Goal: Information Seeking & Learning: Learn about a topic

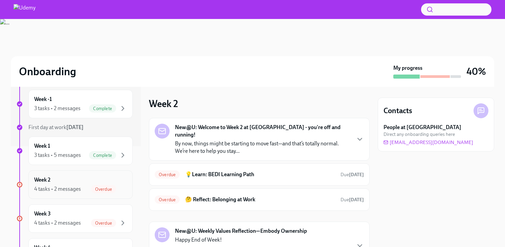
scroll to position [106, 0]
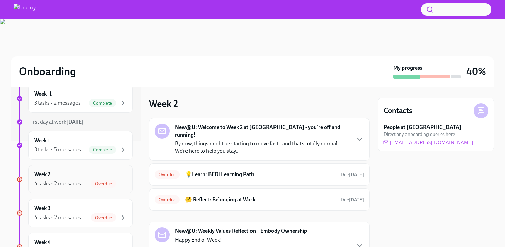
click at [78, 170] on div "Week 2 4 tasks • 2 messages Overdue" at bounding box center [80, 179] width 104 height 28
click at [97, 178] on div "Week 2 4 tasks • 2 messages Overdue" at bounding box center [80, 179] width 93 height 17
drag, startPoint x: 73, startPoint y: 184, endPoint x: 32, endPoint y: 179, distance: 41.6
click at [73, 184] on div "4 tasks • 2 messages" at bounding box center [57, 183] width 47 height 7
drag, startPoint x: 19, startPoint y: 179, endPoint x: 51, endPoint y: 177, distance: 31.5
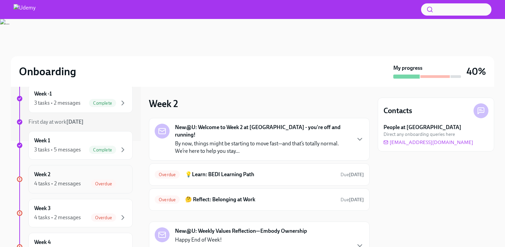
click at [19, 179] on icon at bounding box center [19, 178] width 3 height 3
click at [61, 177] on div "Week 2 4 tasks • 2 messages Overdue" at bounding box center [80, 179] width 93 height 17
click at [267, 171] on h6 "💡Learn: BEDI Learning Path" at bounding box center [260, 174] width 150 height 7
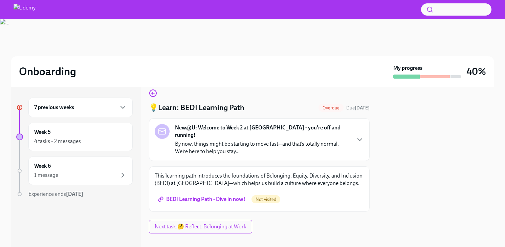
scroll to position [9, 0]
click at [359, 132] on div "New@U: Welcome to Week 2 at Udemy - you're off and running! By now, things migh…" at bounding box center [259, 139] width 221 height 43
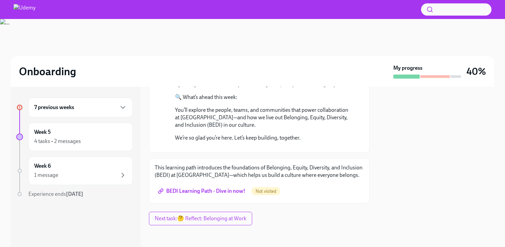
scroll to position [277, 0]
click at [237, 190] on span "BEDI Learning Path - Dive in now!" at bounding box center [203, 191] width 86 height 7
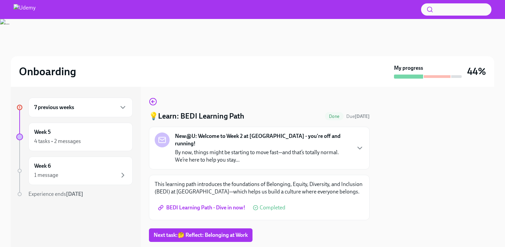
click at [219, 204] on span "BEDI Learning Path - Dive in now!" at bounding box center [203, 207] width 86 height 7
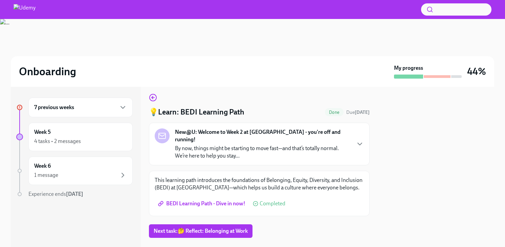
scroll to position [9, 0]
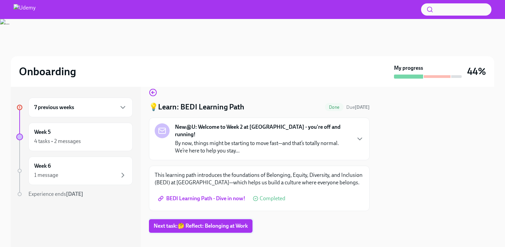
click at [179, 223] on span "Next task : 🤔 Reflect: Belonging at Work" at bounding box center [201, 226] width 94 height 7
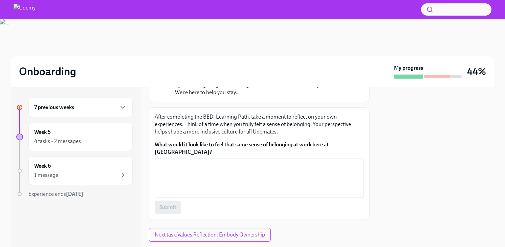
scroll to position [69, 0]
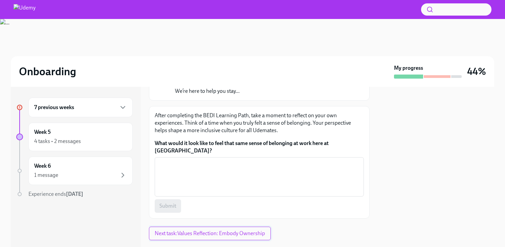
click at [210, 227] on button "Next task : Values Reflection: Embody Ownership" at bounding box center [210, 234] width 122 height 14
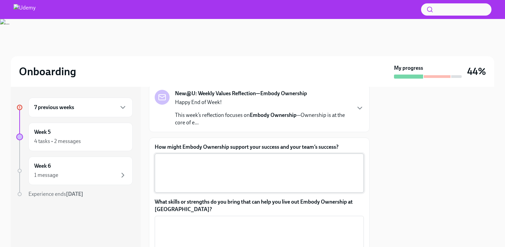
scroll to position [32, 0]
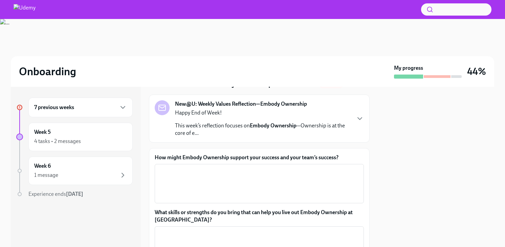
click at [196, 131] on p "This week’s reflection focuses on Embody Ownership —Ownership is at the core of…" at bounding box center [262, 129] width 175 height 15
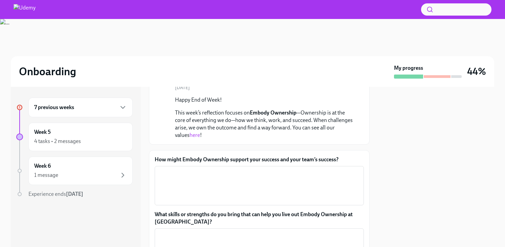
scroll to position [71, 0]
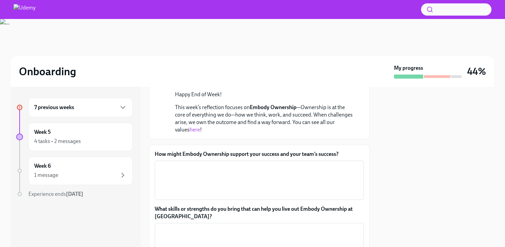
click at [200, 131] on link "here" at bounding box center [195, 129] width 10 height 6
click at [207, 150] on div "How might Embody Ownership support your success and your team’s success? x ​ Wh…" at bounding box center [259, 226] width 221 height 163
click at [205, 156] on label "How might Embody Ownership support your success and your team’s success?" at bounding box center [259, 153] width 209 height 7
click at [205, 164] on textarea "How might Embody Ownership support your success and your team’s success?" at bounding box center [259, 180] width 201 height 33
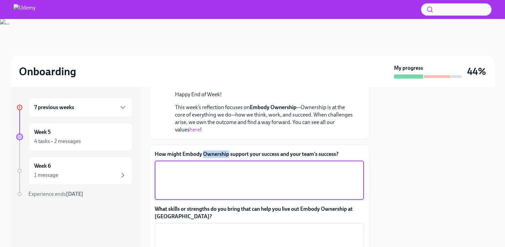
click at [205, 156] on label "How might Embody Ownership support your success and your team’s success?" at bounding box center [259, 153] width 209 height 7
click at [205, 164] on textarea "How might Embody Ownership support your success and your team’s success?" at bounding box center [259, 180] width 201 height 33
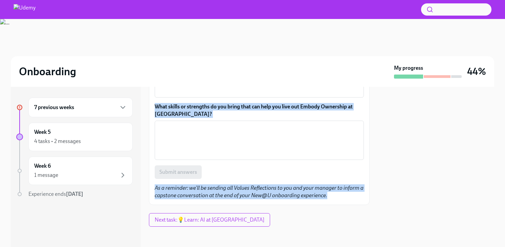
scroll to position [175, 0]
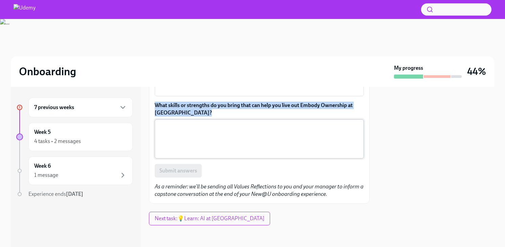
drag, startPoint x: 155, startPoint y: 152, endPoint x: 247, endPoint y: 139, distance: 93.0
click at [247, 139] on div "How might Embody Ownership support your success and your team’s success? x ​ Wh…" at bounding box center [259, 122] width 221 height 163
copy div "How might Embody Ownership support your success and your team’s success? ​ What…"
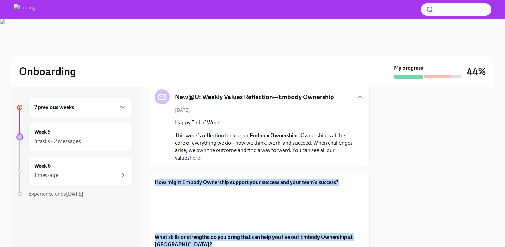
scroll to position [43, 0]
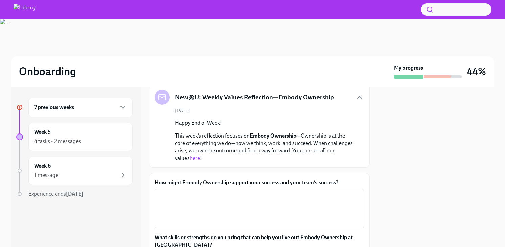
click at [183, 139] on p "This week’s reflection focuses on Embody Ownership —Ownership is at the core of…" at bounding box center [264, 147] width 178 height 30
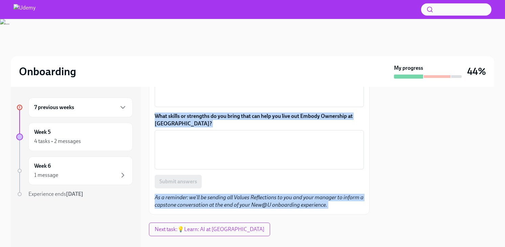
scroll to position [175, 0]
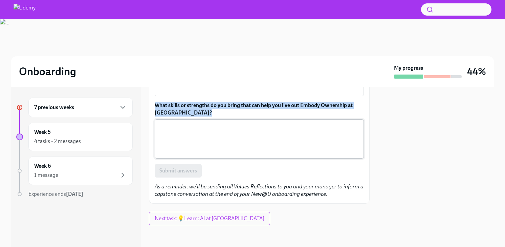
drag, startPoint x: 181, startPoint y: 134, endPoint x: 268, endPoint y: 151, distance: 88.3
click at [268, 151] on div "Values Reflection: Embody Ownership Overdue Due Aug 25th New@U: Weekly Values R…" at bounding box center [259, 63] width 221 height 281
copy div "This week’s reflection focuses on Embody Ownership —Ownership is at the core of…"
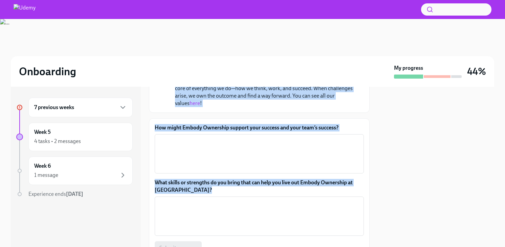
scroll to position [66, 0]
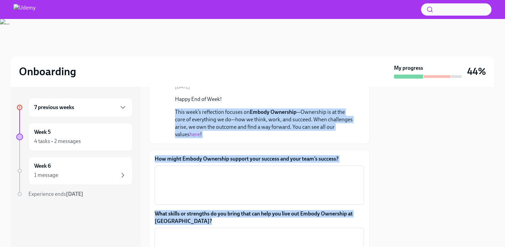
click at [190, 156] on label "How might Embody Ownership support your success and your team’s success?" at bounding box center [259, 158] width 209 height 7
click at [190, 169] on textarea "How might Embody Ownership support your success and your team’s success?" at bounding box center [259, 185] width 201 height 33
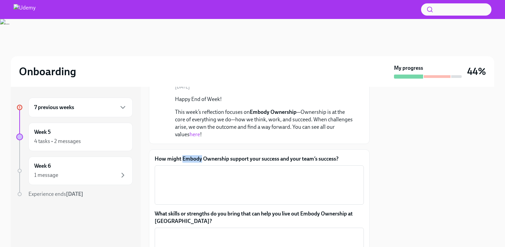
click at [190, 156] on label "How might Embody Ownership support your success and your team’s success?" at bounding box center [259, 158] width 209 height 7
click at [190, 169] on textarea "How might Embody Ownership support your success and your team’s success?" at bounding box center [259, 185] width 201 height 33
click at [190, 156] on label "How might Embody Ownership support your success and your team’s success?" at bounding box center [259, 158] width 209 height 7
click at [190, 169] on textarea "How might Embody Ownership support your success and your team’s success?" at bounding box center [259, 185] width 201 height 33
copy label "How might Embody Ownership support your success and your team’s success?"
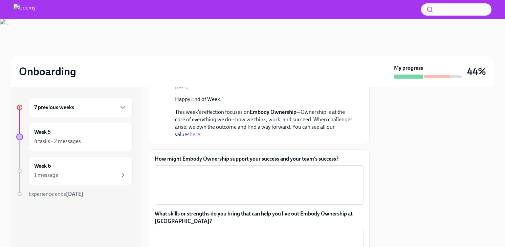
click at [72, 107] on h6 "7 previous weeks" at bounding box center [54, 107] width 40 height 7
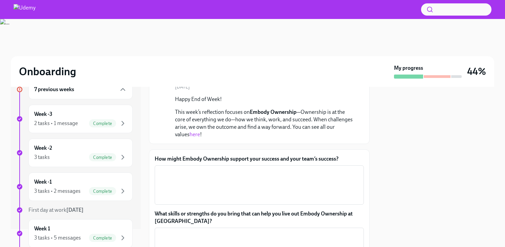
scroll to position [59, 0]
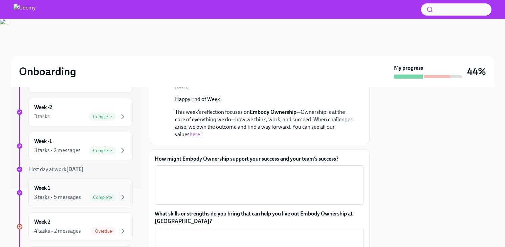
click at [63, 193] on div "3 tasks • 5 messages" at bounding box center [57, 196] width 47 height 7
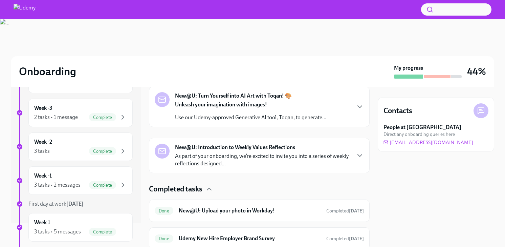
scroll to position [277, 0]
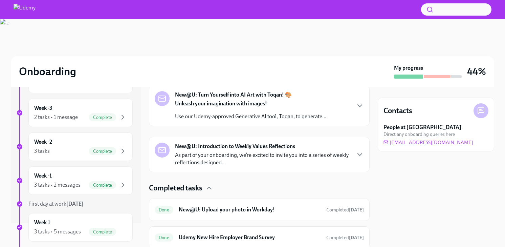
click at [219, 162] on p "As part of your onboarding, we’re excited to invite you into a series of weekly…" at bounding box center [262, 158] width 175 height 15
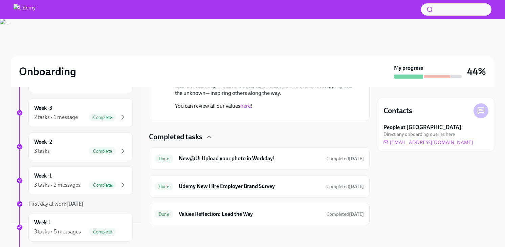
scroll to position [487, 0]
click at [236, 218] on div "Done Values Reflection: Lead the Way Completed Aug 19th" at bounding box center [259, 214] width 209 height 11
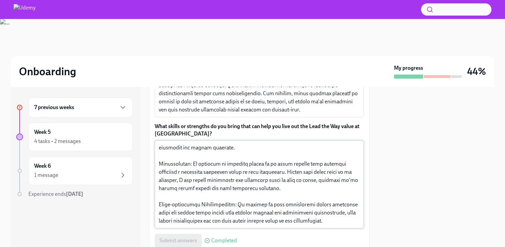
scroll to position [156, 0]
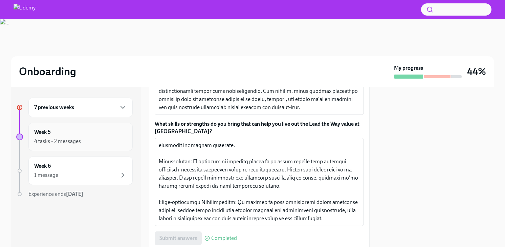
click at [87, 140] on div "4 tasks • 2 messages" at bounding box center [80, 141] width 93 height 8
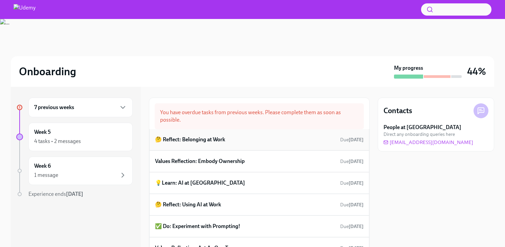
click at [214, 143] on h6 "🤔 Reflect: Belonging at Work" at bounding box center [190, 139] width 70 height 7
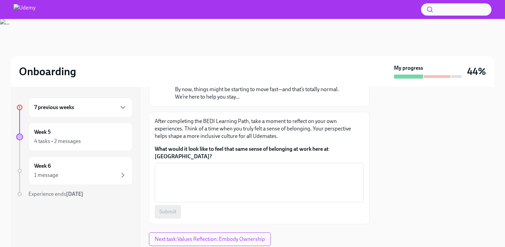
scroll to position [69, 0]
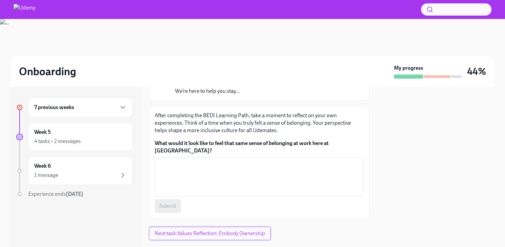
click at [202, 230] on span "Next task : Values Reflection: Embody Ownership" at bounding box center [210, 233] width 110 height 7
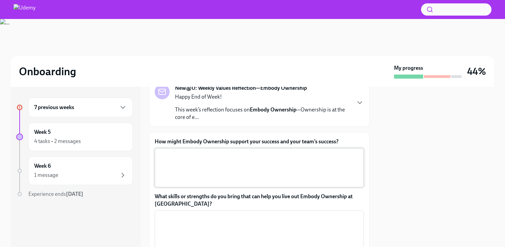
scroll to position [54, 0]
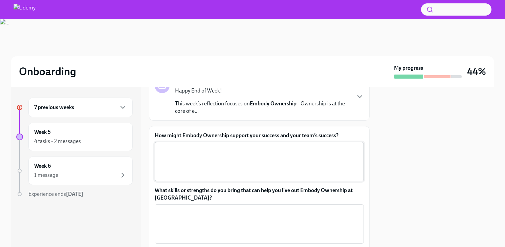
click at [200, 160] on textarea "How might Embody Ownership support your success and your team’s success?" at bounding box center [259, 161] width 201 height 33
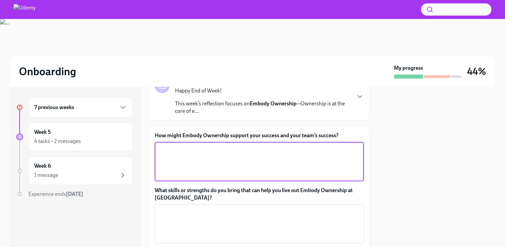
paste textarea "Embodying ownership enables us to work fast and decisively. When challenges ari…"
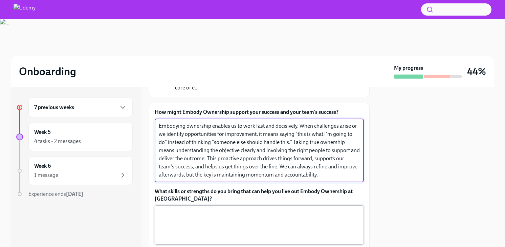
scroll to position [85, 0]
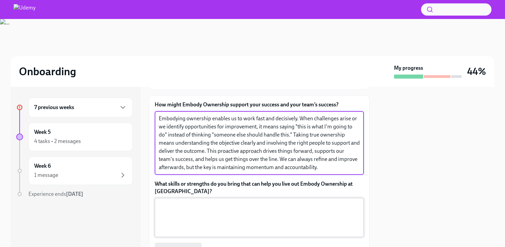
type textarea "Embodying ownership enables us to work fast and decisively. When challenges ari…"
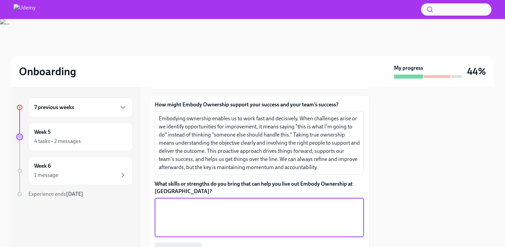
click at [185, 210] on textarea "What skills or strengths do you bring that can help you live out Embody Ownersh…" at bounding box center [259, 217] width 201 height 33
click at [193, 211] on textarea "What skills or strengths do you bring that can help you live out Embody Ownersh…" at bounding box center [259, 217] width 201 height 33
paste textarea "My strengths for embodying ownership include problem-solving and bringing fresh…"
type textarea "My strengths for embodying ownership include problem-solving and bringing fresh…"
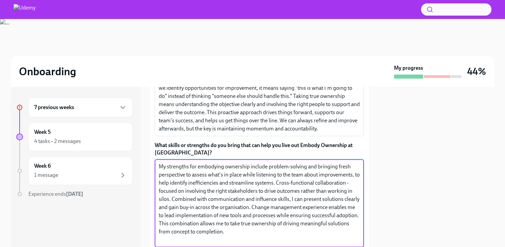
scroll to position [0, 0]
drag, startPoint x: 191, startPoint y: 234, endPoint x: 137, endPoint y: 150, distance: 100.0
click at [137, 150] on div "7 previous weeks Week 5 4 tasks • 2 messages Week 6 1 message Experience ends S…" at bounding box center [253, 167] width 484 height 160
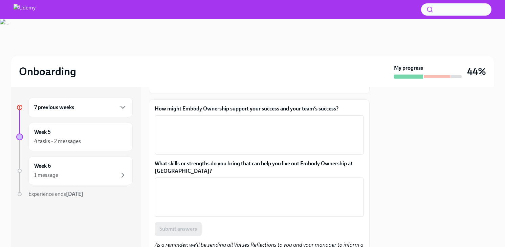
scroll to position [91, 0]
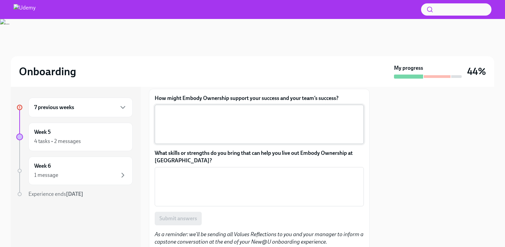
click at [220, 115] on textarea "How might Embody Ownership support your success and your team’s success?" at bounding box center [259, 124] width 201 height 33
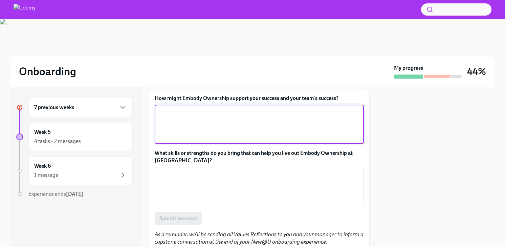
paste textarea "Embodying ownership enables us to work fast and decisively. When challenges ari…"
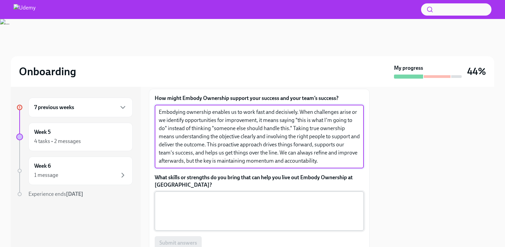
type textarea "Embodying ownership enables us to work fast and decisively. When challenges ari…"
click at [194, 200] on textarea "What skills or strengths do you bring that can help you live out Embody Ownersh…" at bounding box center [259, 211] width 201 height 33
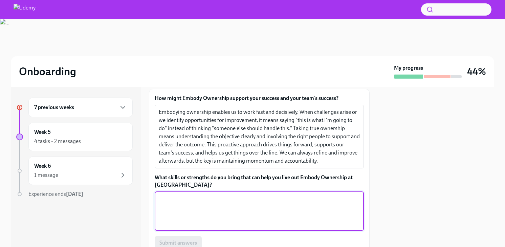
paste textarea "My strengths for embodying ownership include problem-solving and bringing fresh…"
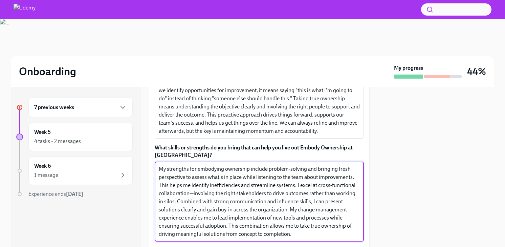
scroll to position [123, 0]
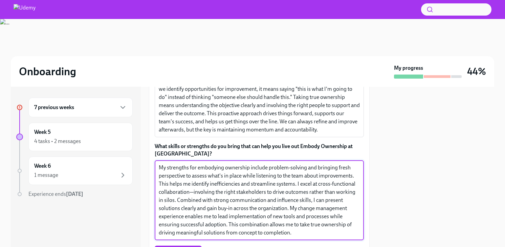
drag, startPoint x: 321, startPoint y: 184, endPoint x: 297, endPoint y: 184, distance: 24.0
click at [297, 184] on textarea "My strengths for embodying ownership include problem-solving and bringing fresh…" at bounding box center [259, 200] width 201 height 73
click at [192, 192] on textarea "My strengths for embodying ownership include problem-solving and bringing fresh…" at bounding box center [259, 200] width 201 height 73
type textarea "My strengths for embodying ownership include problem-solving and bringing fresh…"
drag, startPoint x: 342, startPoint y: 231, endPoint x: 137, endPoint y: 167, distance: 214.9
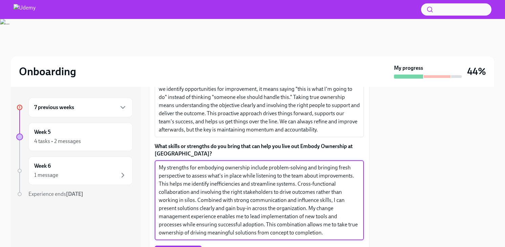
click at [137, 167] on div "7 previous weeks Week 5 4 tasks • 2 messages Week 6 1 message Experience ends S…" at bounding box center [253, 167] width 484 height 160
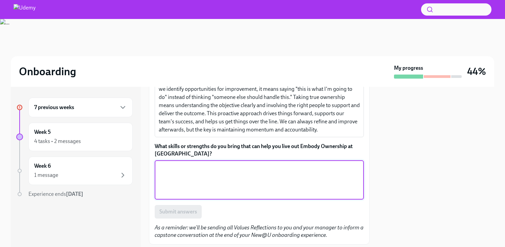
paste textarea "My strengths for embodying ownership include problem-solving and assessing what…"
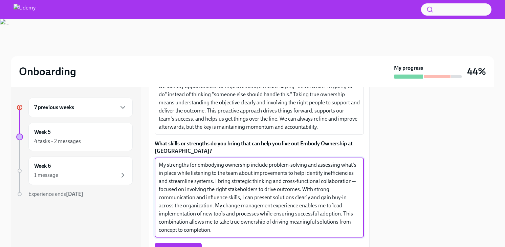
scroll to position [127, 0]
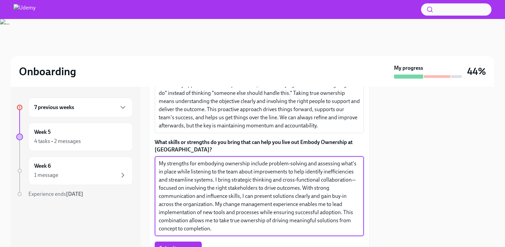
click at [287, 173] on textarea "My strengths for embodying ownership include problem-solving and assessing what…" at bounding box center [259, 196] width 201 height 73
click at [193, 188] on textarea "My strengths for embodying ownership include problem-solving and assessing what…" at bounding box center [259, 196] width 201 height 73
click at [221, 192] on textarea "My strengths for embodying ownership include problem-solving and assessing what…" at bounding box center [259, 196] width 201 height 73
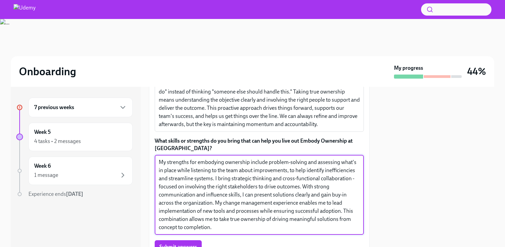
click at [217, 203] on textarea "My strengths for embodying ownership include problem-solving and assessing what…" at bounding box center [259, 194] width 201 height 73
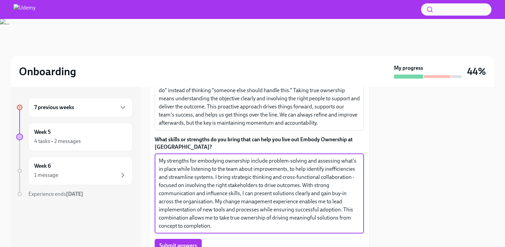
scroll to position [131, 0]
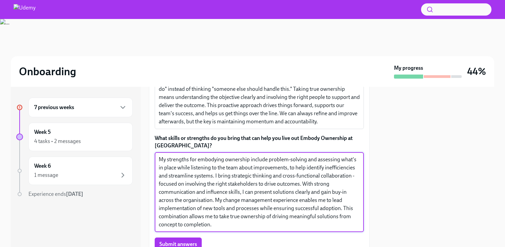
drag, startPoint x: 233, startPoint y: 225, endPoint x: 158, endPoint y: 217, distance: 75.6
click at [158, 217] on div "My strengths for embodying ownership include problem-solving and assessing what…" at bounding box center [259, 192] width 209 height 80
click at [264, 221] on textarea "My strengths for embodying ownership include problem-solving and assessing what…" at bounding box center [259, 191] width 201 height 73
click at [244, 175] on textarea "My strengths for embodying ownership include problem-solving and assessing what…" at bounding box center [259, 191] width 201 height 73
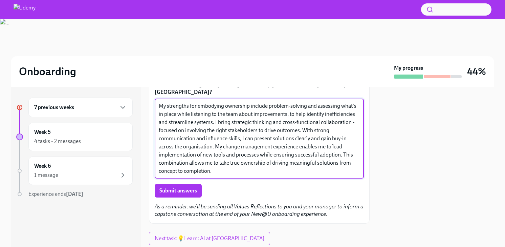
scroll to position [204, 0]
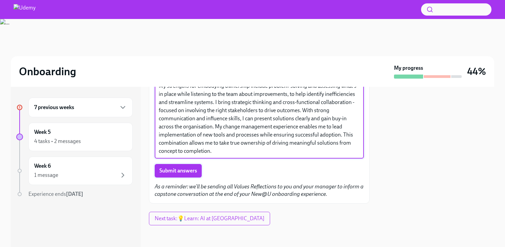
type textarea "My strengths for embodying ownership include problem-solving and assessing what…"
drag, startPoint x: 190, startPoint y: 172, endPoint x: 221, endPoint y: 171, distance: 31.2
click at [190, 172] on span "Submit answers" at bounding box center [179, 170] width 38 height 7
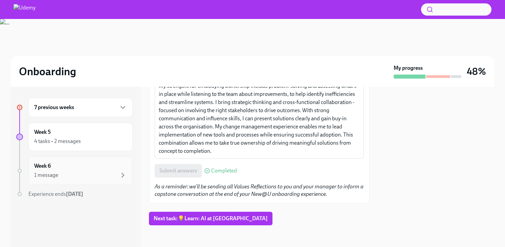
click at [37, 163] on h6 "Week 6" at bounding box center [42, 165] width 17 height 7
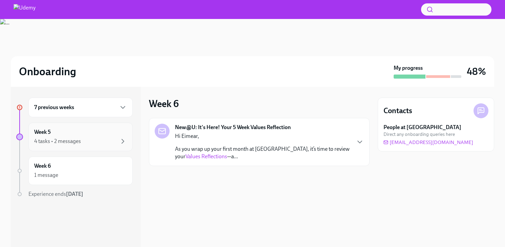
click at [50, 136] on div "Week 5 4 tasks • 2 messages" at bounding box center [80, 136] width 93 height 17
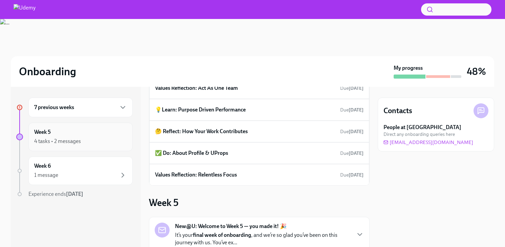
scroll to position [139, 0]
click at [69, 136] on div "Week 5 4 tasks • 2 messages" at bounding box center [80, 136] width 93 height 17
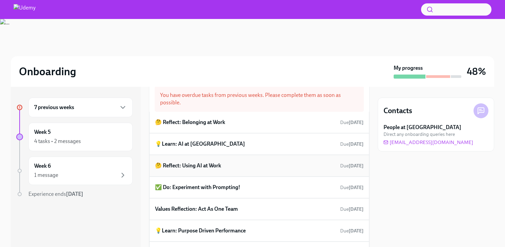
scroll to position [23, 0]
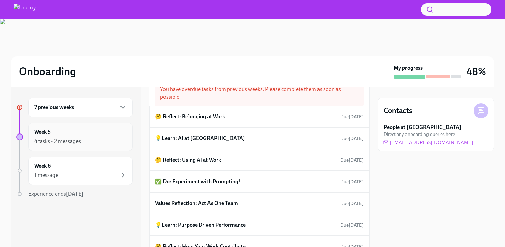
click at [68, 134] on div "Week 5 4 tasks • 2 messages" at bounding box center [80, 136] width 93 height 17
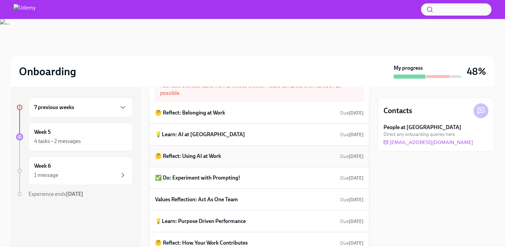
scroll to position [21, 0]
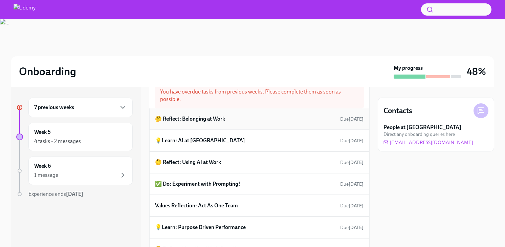
click at [200, 122] on h6 "🤔 Reflect: Belonging at Work" at bounding box center [190, 118] width 70 height 7
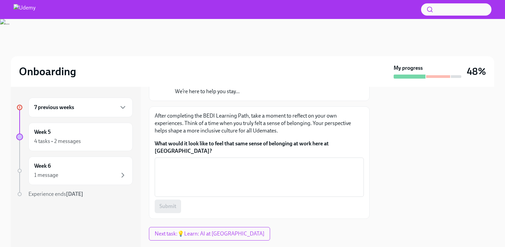
scroll to position [69, 0]
click at [206, 230] on span "Next task : 💡Learn: AI at Udemy" at bounding box center [210, 233] width 110 height 7
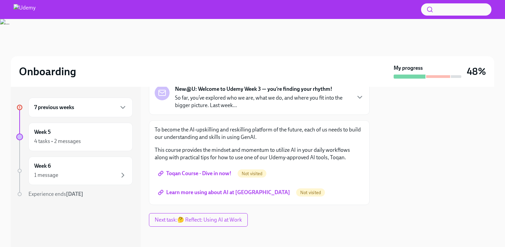
scroll to position [48, 0]
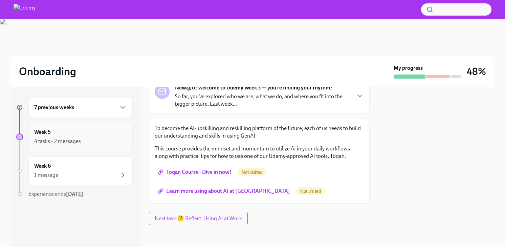
click at [64, 142] on div "4 tasks • 2 messages" at bounding box center [57, 140] width 47 height 7
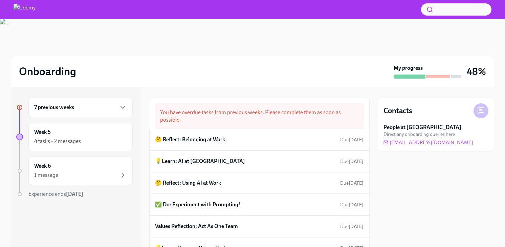
click at [56, 111] on div "7 previous weeks" at bounding box center [80, 108] width 104 height 20
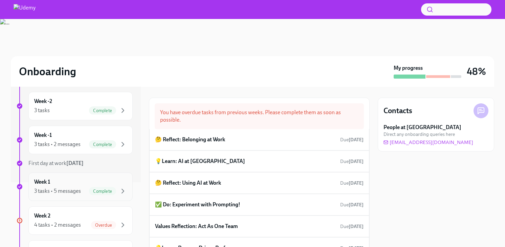
scroll to position [68, 0]
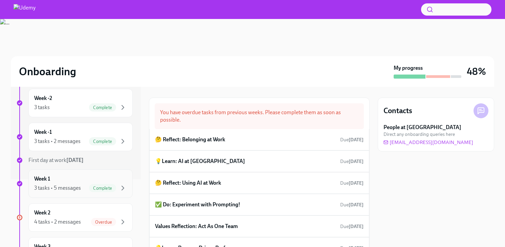
click at [75, 190] on div "3 tasks • 5 messages" at bounding box center [57, 187] width 47 height 7
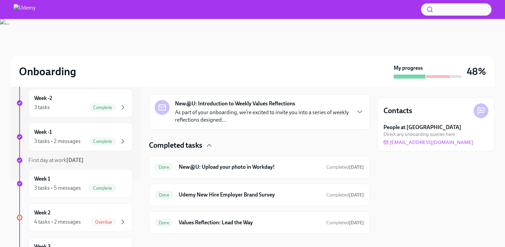
scroll to position [328, 0]
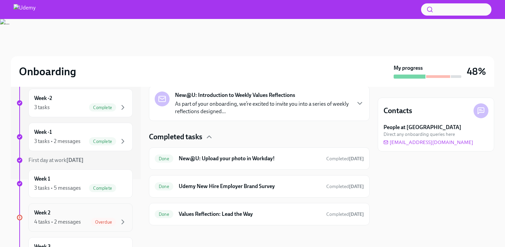
click at [74, 211] on div "Week 2 4 tasks • 2 messages Overdue" at bounding box center [80, 217] width 93 height 17
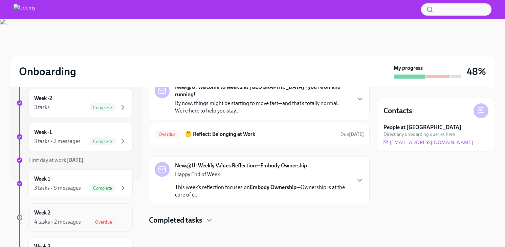
scroll to position [33, 0]
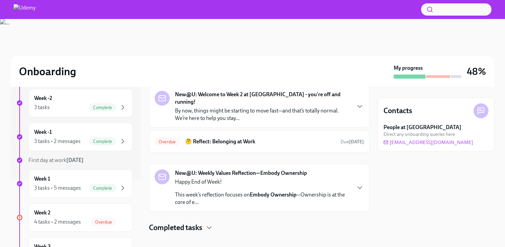
click at [198, 223] on h4 "Completed tasks" at bounding box center [176, 228] width 54 height 10
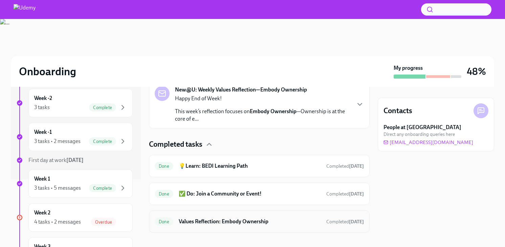
click at [241, 218] on h6 "Values Reflection: Embody Ownership" at bounding box center [250, 221] width 142 height 7
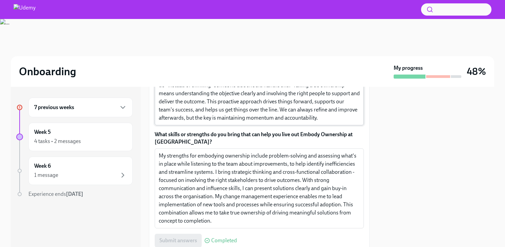
scroll to position [135, 0]
click at [71, 144] on div "4 tasks • 2 messages" at bounding box center [57, 140] width 47 height 7
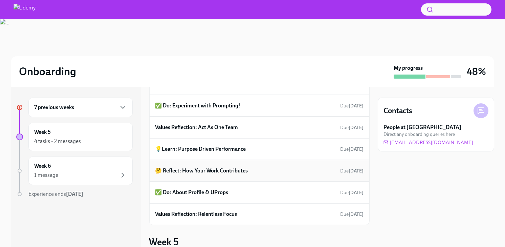
scroll to position [98, 0]
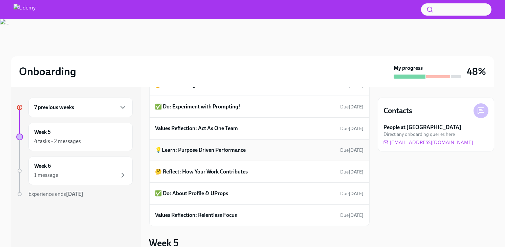
click at [232, 151] on h6 "💡Learn: Purpose Driven Performance" at bounding box center [200, 149] width 91 height 7
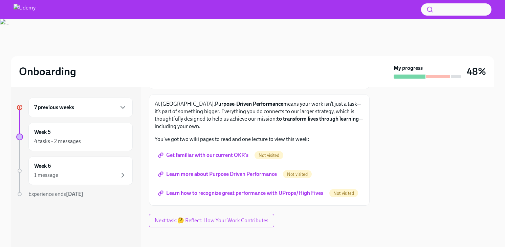
scroll to position [84, 0]
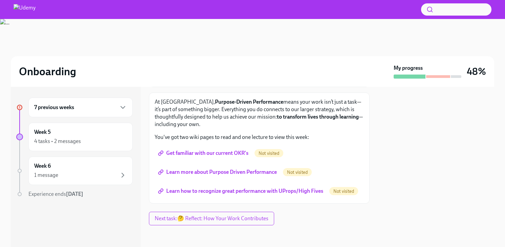
click at [226, 150] on span "Get familiar with our current OKR's" at bounding box center [204, 153] width 89 height 7
click at [200, 169] on span "Learn more about Purpose Driven Performance" at bounding box center [219, 172] width 118 height 7
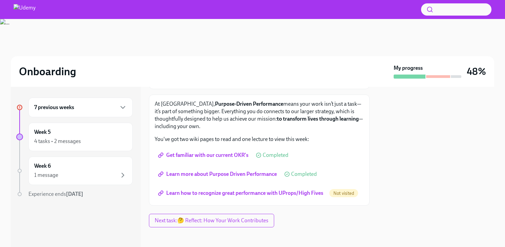
scroll to position [84, 0]
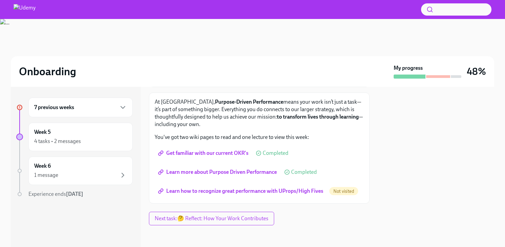
click at [255, 188] on span "Learn how to recognize great performance with UProps/High Fives" at bounding box center [242, 191] width 164 height 7
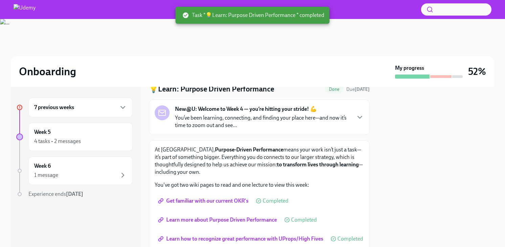
scroll to position [75, 0]
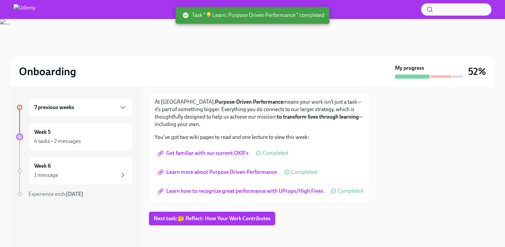
click at [204, 218] on span "Next task : 🤔 Reflect: How Your Work Contributes" at bounding box center [212, 218] width 117 height 7
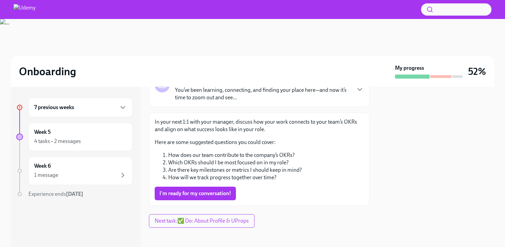
scroll to position [57, 0]
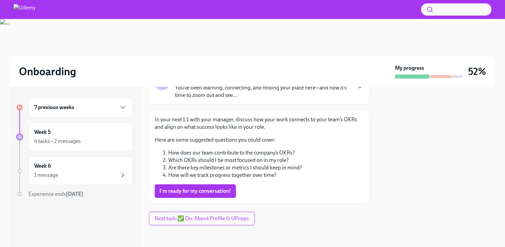
click at [206, 217] on span "Next task : ✅ Do: About Profile & UProps" at bounding box center [202, 218] width 94 height 7
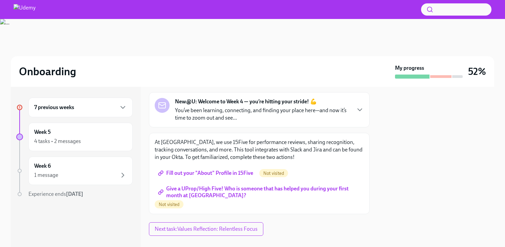
scroll to position [45, 0]
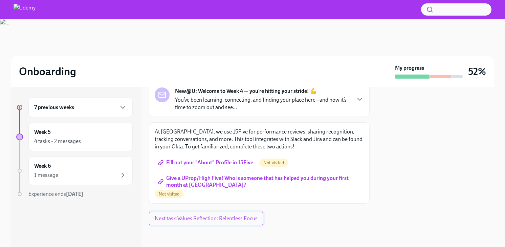
click at [218, 218] on span "Next task : Values Reflection: Relentless Focus" at bounding box center [206, 218] width 103 height 7
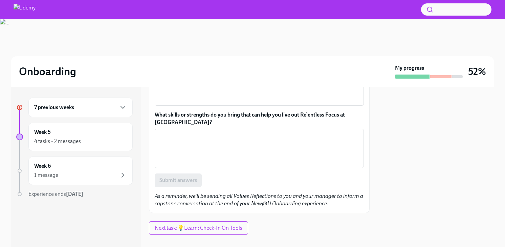
scroll to position [126, 0]
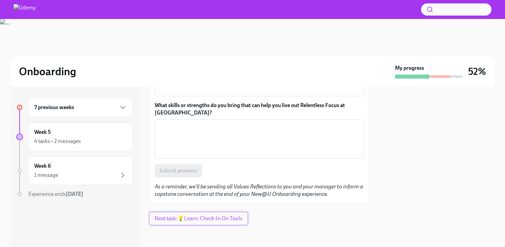
click at [226, 220] on span "Next task : 💡Learn: Check-In On Tools" at bounding box center [199, 218] width 88 height 7
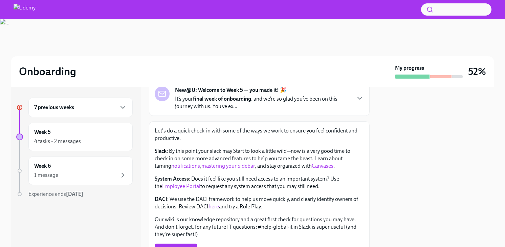
scroll to position [38, 0]
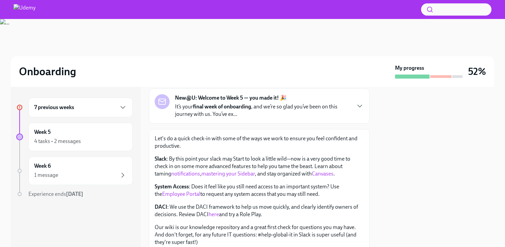
click at [330, 174] on link "Canvases" at bounding box center [323, 173] width 22 height 6
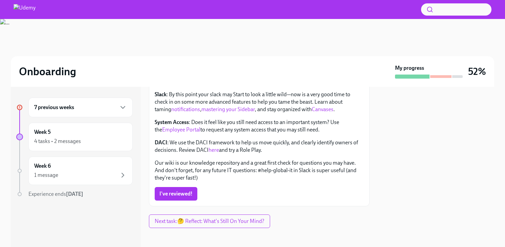
scroll to position [101, 0]
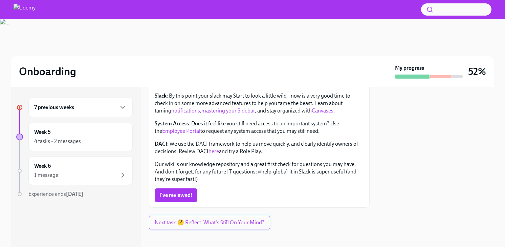
click at [235, 224] on span "Next task : 🤔 Reflect: What's Still On Your Mind?" at bounding box center [210, 222] width 110 height 7
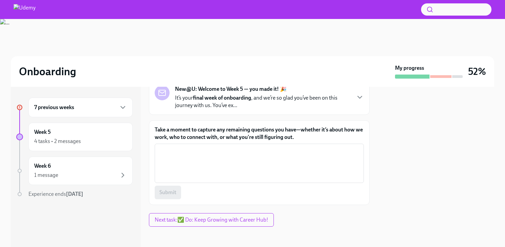
scroll to position [48, 0]
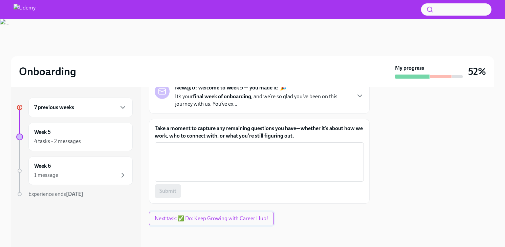
click at [240, 219] on span "Next task : ✅ Do: Keep Growing with Career Hub!" at bounding box center [211, 218] width 113 height 7
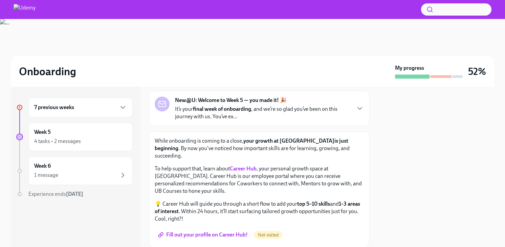
scroll to position [43, 0]
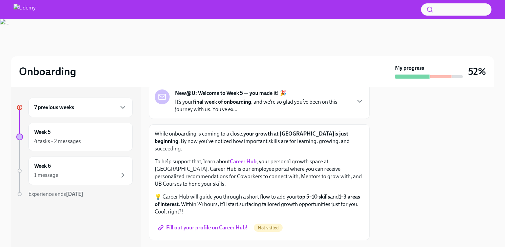
click at [248, 158] on strong "Career Hub" at bounding box center [243, 161] width 27 height 6
click at [58, 141] on div "4 tasks • 2 messages" at bounding box center [57, 140] width 47 height 7
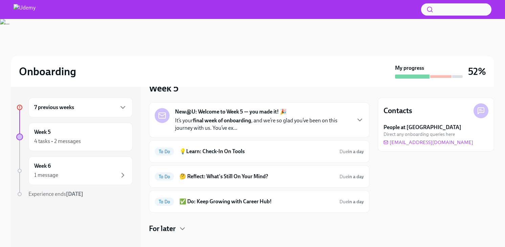
scroll to position [239, 0]
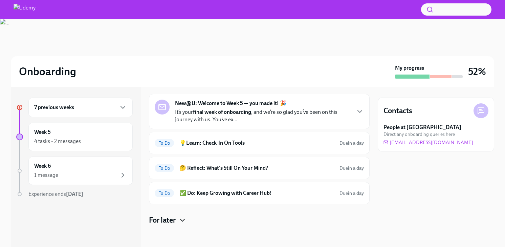
click at [180, 221] on icon "button" at bounding box center [182, 220] width 8 height 8
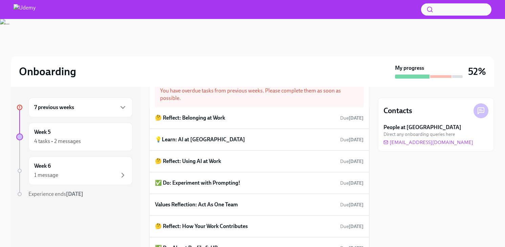
scroll to position [14, 0]
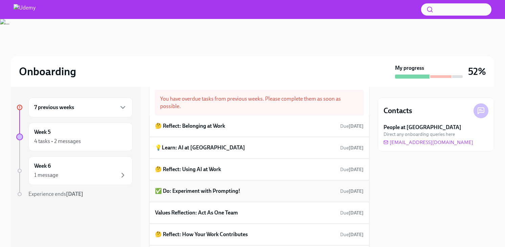
click at [206, 188] on h6 "✅ Do: Experiment with Prompting!" at bounding box center [197, 190] width 85 height 7
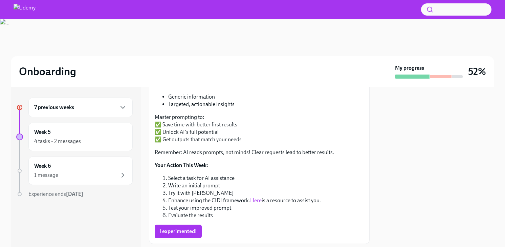
scroll to position [114, 0]
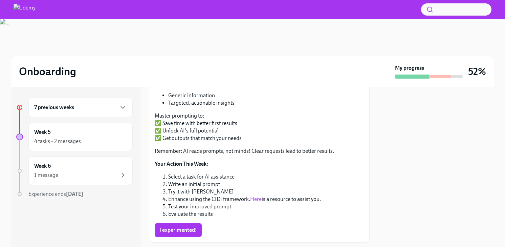
click at [254, 198] on link "Here" at bounding box center [256, 199] width 12 height 6
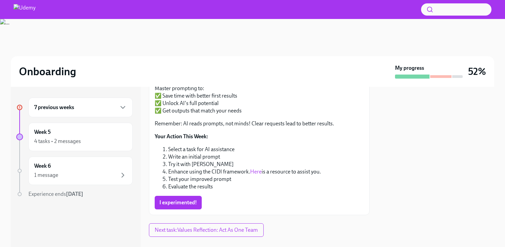
scroll to position [153, 0]
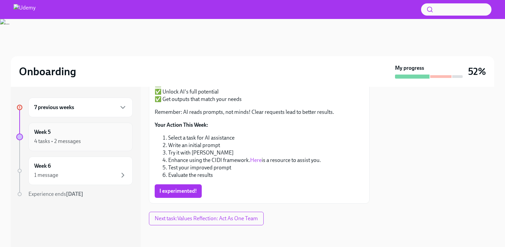
click at [91, 139] on div "4 tasks • 2 messages" at bounding box center [80, 141] width 93 height 8
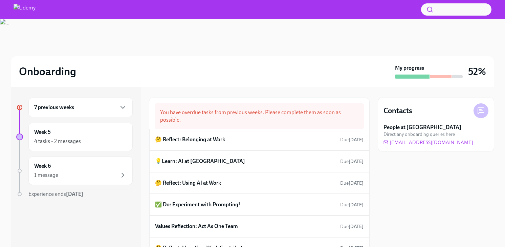
click at [74, 102] on div "7 previous weeks" at bounding box center [80, 108] width 104 height 20
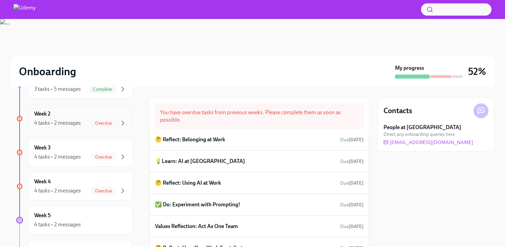
scroll to position [155, 0]
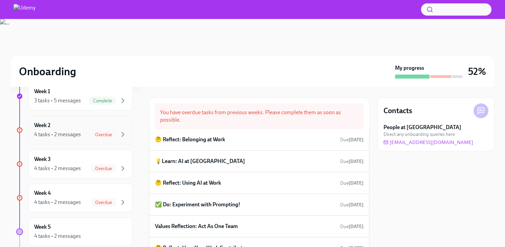
click at [84, 130] on div "4 tasks • 2 messages Overdue" at bounding box center [80, 134] width 93 height 8
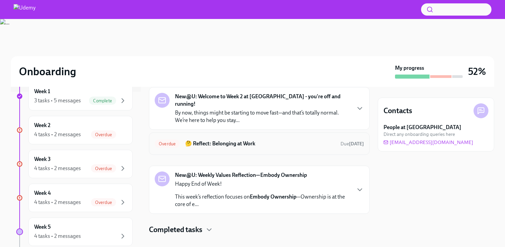
scroll to position [33, 0]
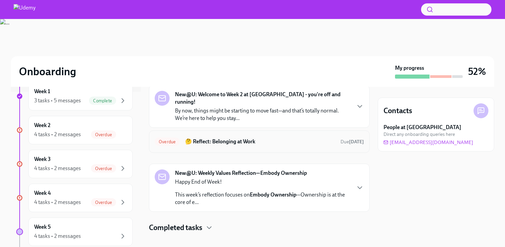
click at [222, 138] on h6 "🤔 Reflect: Belonging at Work" at bounding box center [260, 141] width 150 height 7
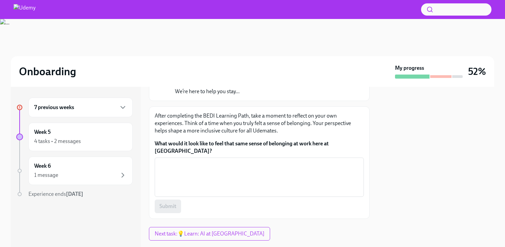
scroll to position [69, 0]
click at [88, 124] on div "Week 5 4 tasks • 2 messages" at bounding box center [80, 137] width 104 height 28
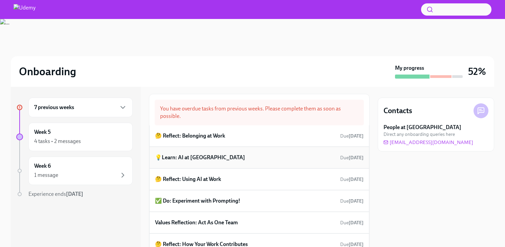
scroll to position [3, 0]
click at [219, 158] on div "💡Learn: AI at Udemy Due 12 days ago" at bounding box center [259, 158] width 209 height 10
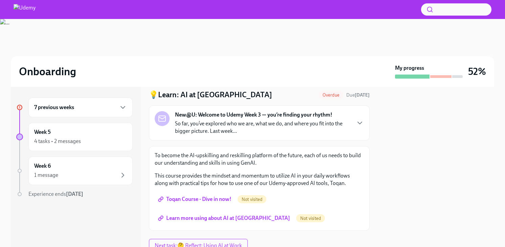
scroll to position [48, 0]
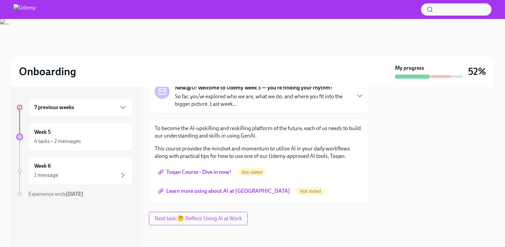
click at [216, 192] on span "Learn more using about AI at Udemy" at bounding box center [225, 191] width 131 height 7
click at [213, 173] on span "Toqan Course - Dive in now!" at bounding box center [196, 172] width 72 height 7
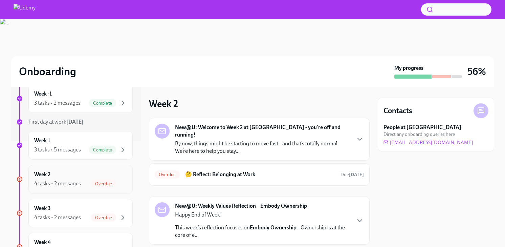
scroll to position [106, 0]
click at [73, 176] on div "Week 2 4 tasks • 2 messages Overdue" at bounding box center [80, 178] width 93 height 17
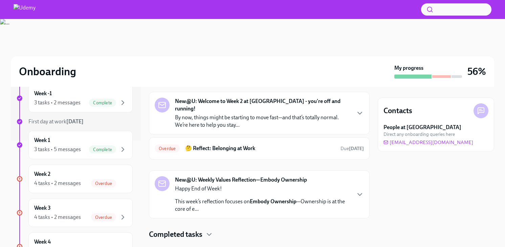
scroll to position [33, 0]
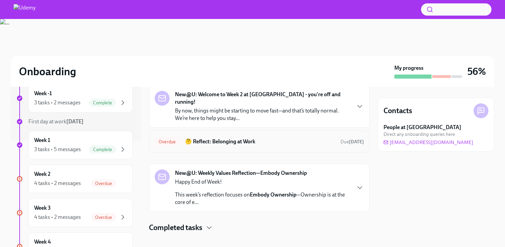
click at [223, 138] on h6 "🤔 Reflect: Belonging at Work" at bounding box center [260, 141] width 150 height 7
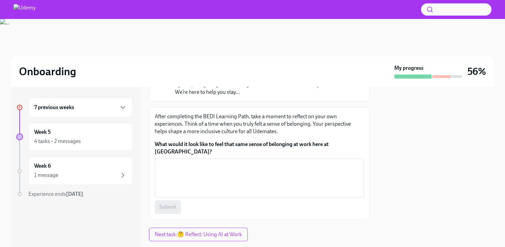
scroll to position [69, 0]
click at [99, 141] on div "4 tasks • 2 messages" at bounding box center [80, 141] width 93 height 8
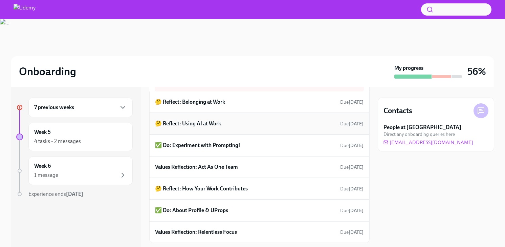
scroll to position [49, 0]
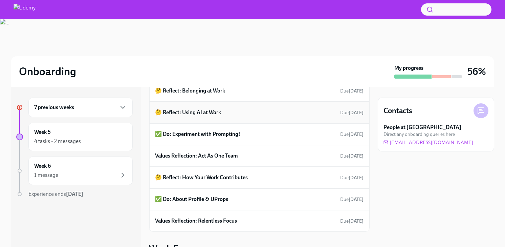
click at [208, 112] on h6 "🤔 Reflect: Using AI at Work" at bounding box center [188, 112] width 66 height 7
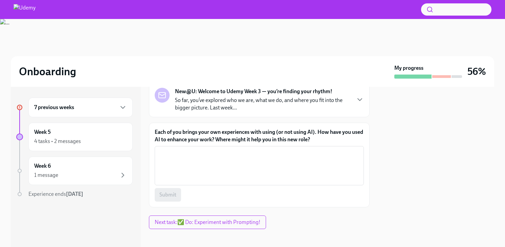
scroll to position [48, 0]
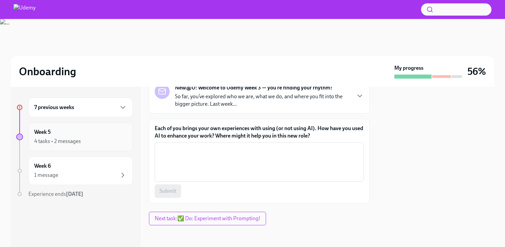
click at [115, 133] on div "Week 5 4 tasks • 2 messages" at bounding box center [80, 136] width 93 height 17
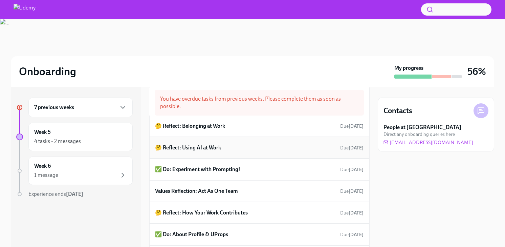
scroll to position [22, 0]
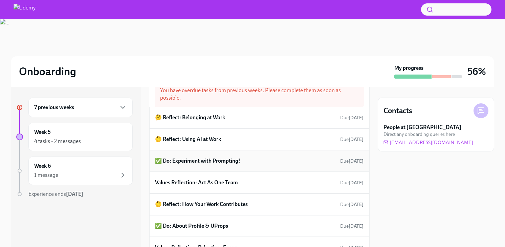
click at [197, 160] on h6 "✅ Do: Experiment with Prompting!" at bounding box center [197, 160] width 85 height 7
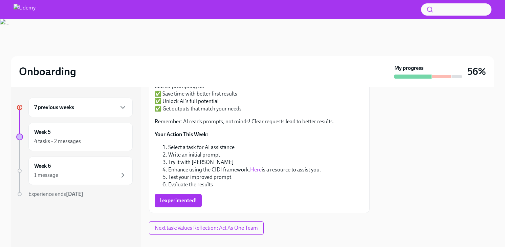
scroll to position [152, 0]
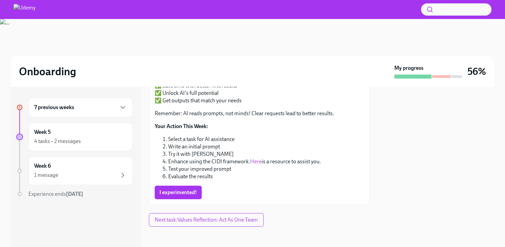
click at [181, 190] on span "I experimented!" at bounding box center [179, 192] width 38 height 7
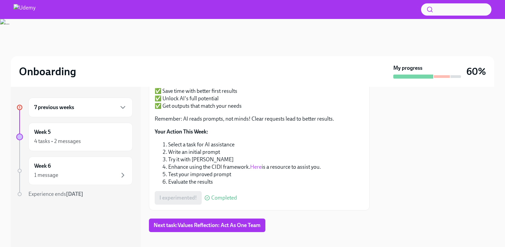
scroll to position [153, 0]
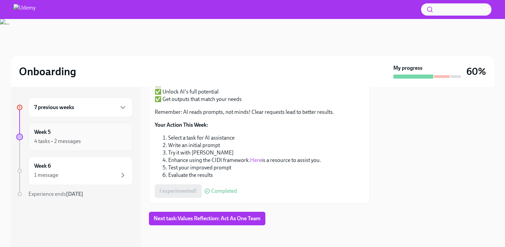
click at [89, 141] on div "4 tasks • 2 messages" at bounding box center [80, 141] width 93 height 8
